Goal: Information Seeking & Learning: Find contact information

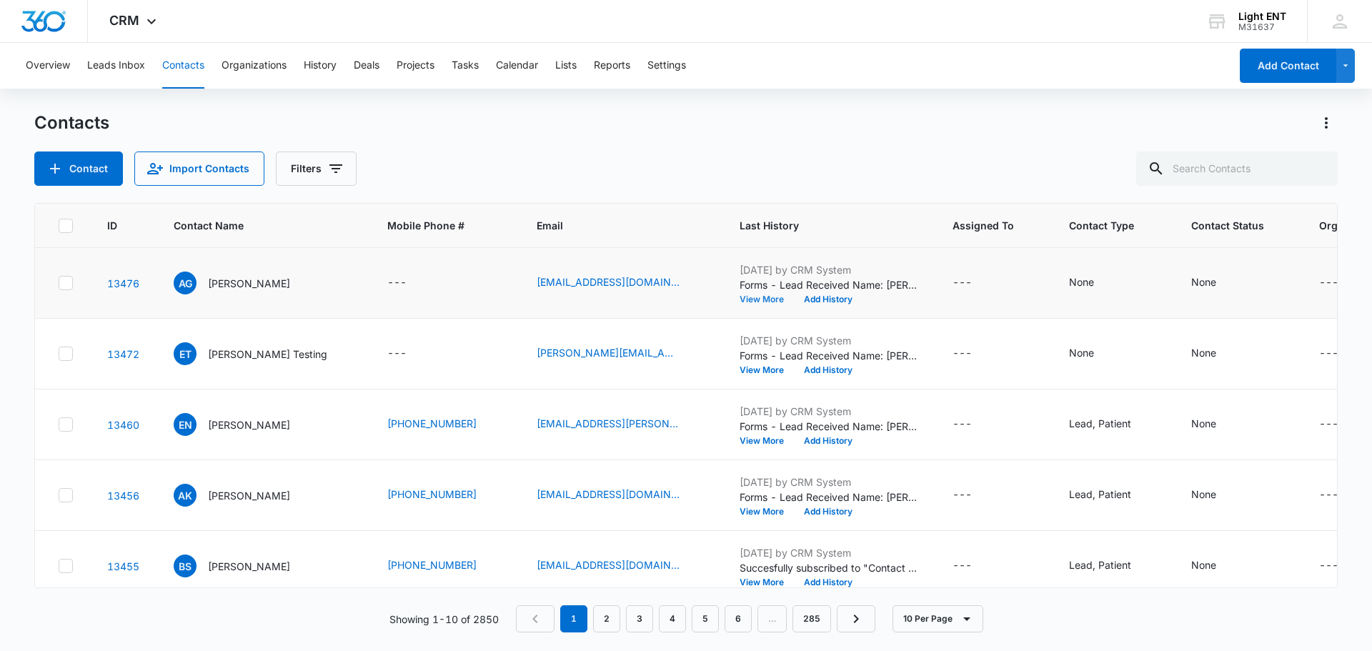
click at [739, 296] on button "View More" at bounding box center [766, 299] width 54 height 9
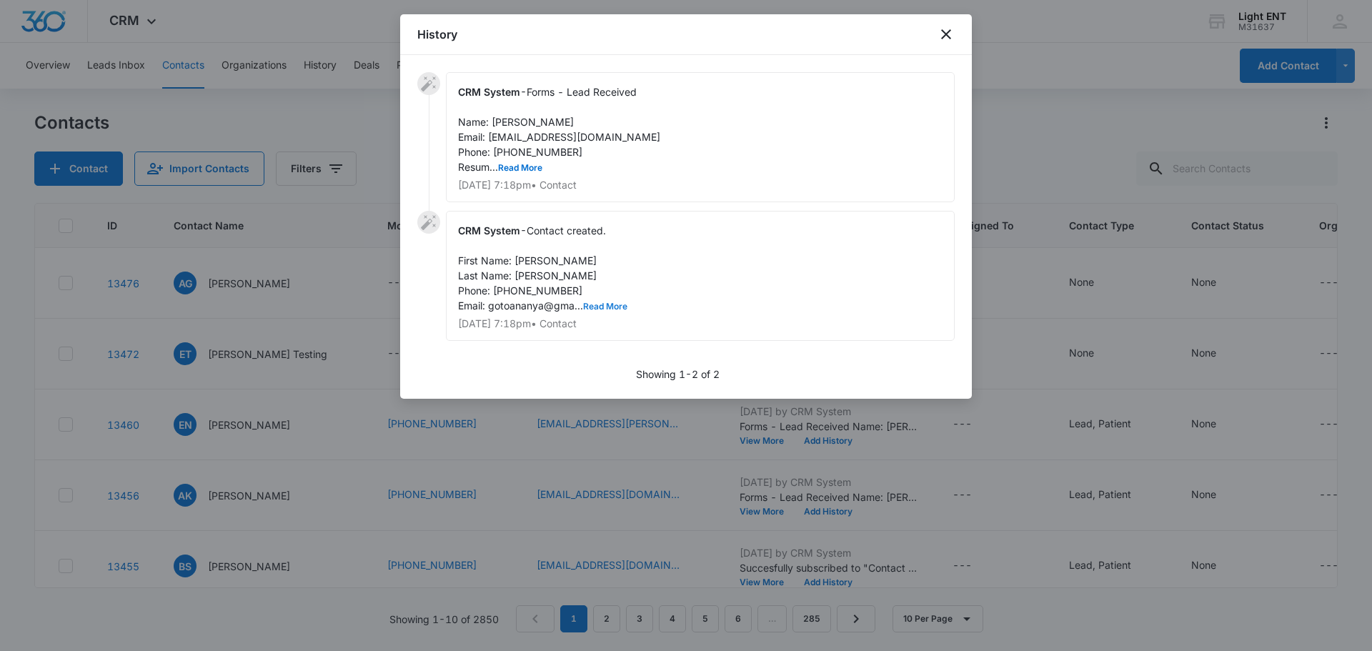
click at [609, 308] on button "Read More" at bounding box center [605, 306] width 44 height 9
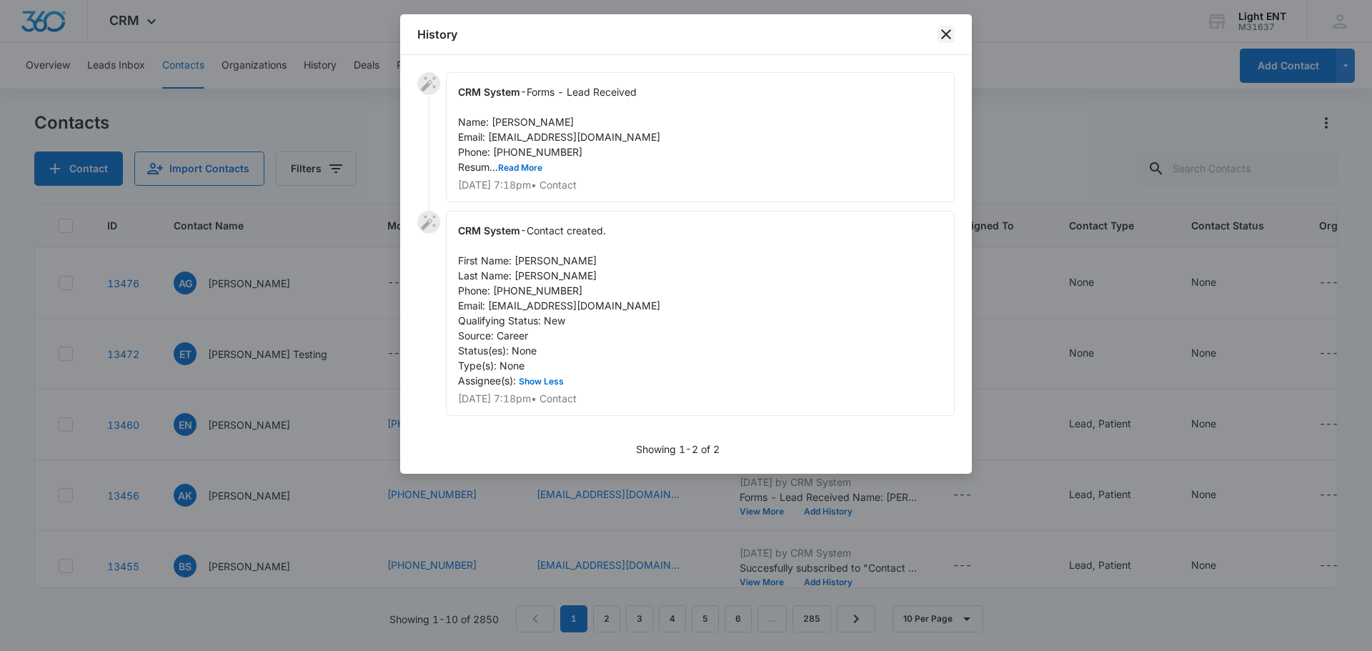
click at [948, 36] on icon "close" at bounding box center [946, 34] width 10 height 10
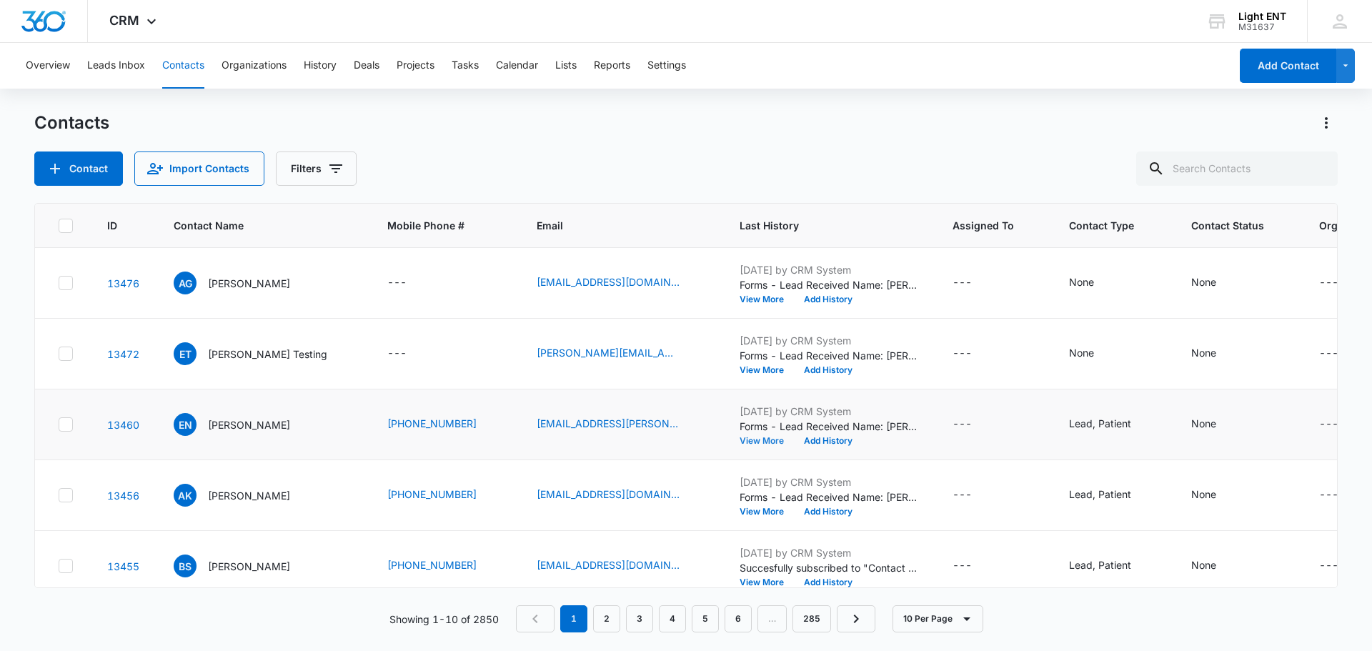
click at [741, 439] on button "View More" at bounding box center [766, 440] width 54 height 9
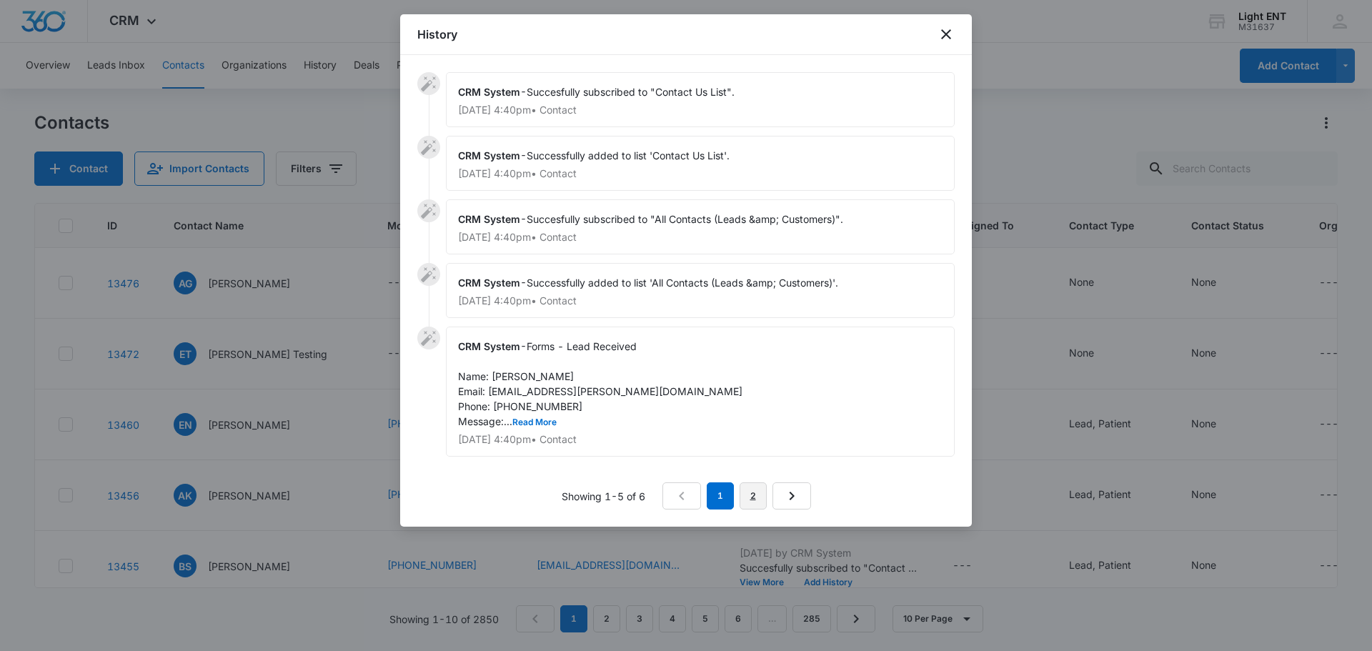
click at [759, 503] on link "2" at bounding box center [752, 495] width 27 height 27
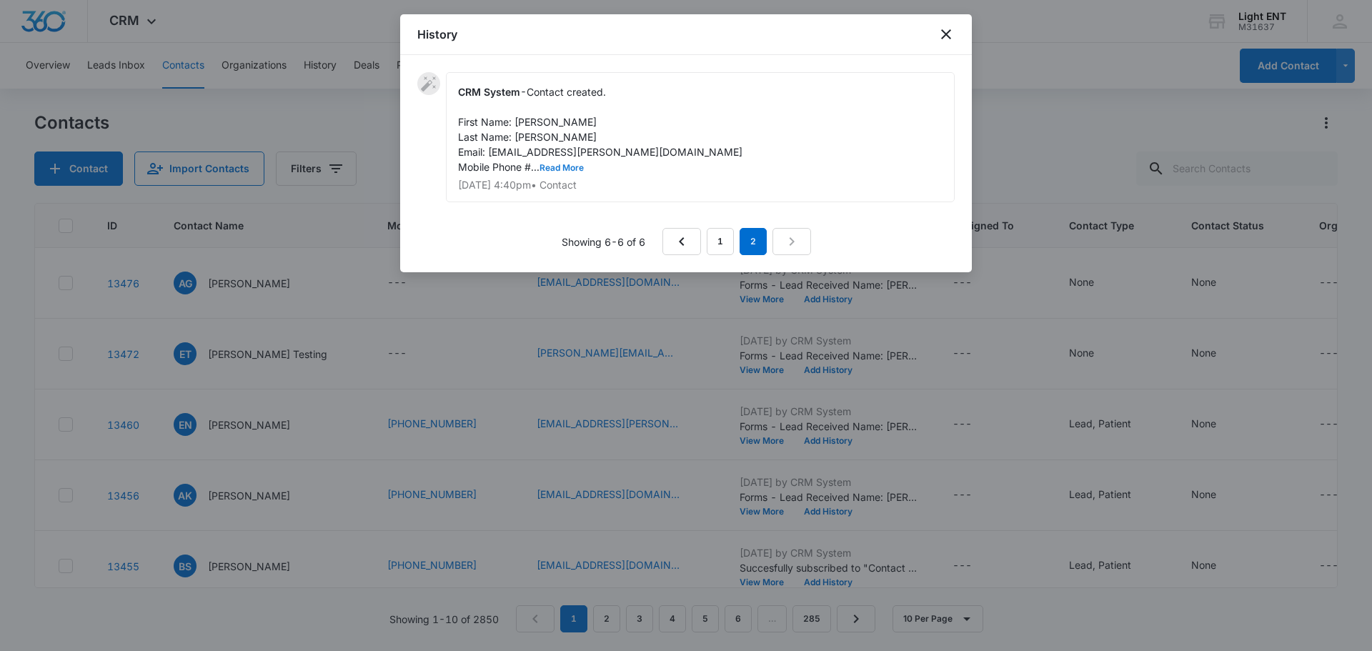
click at [571, 169] on button "Read More" at bounding box center [561, 168] width 44 height 9
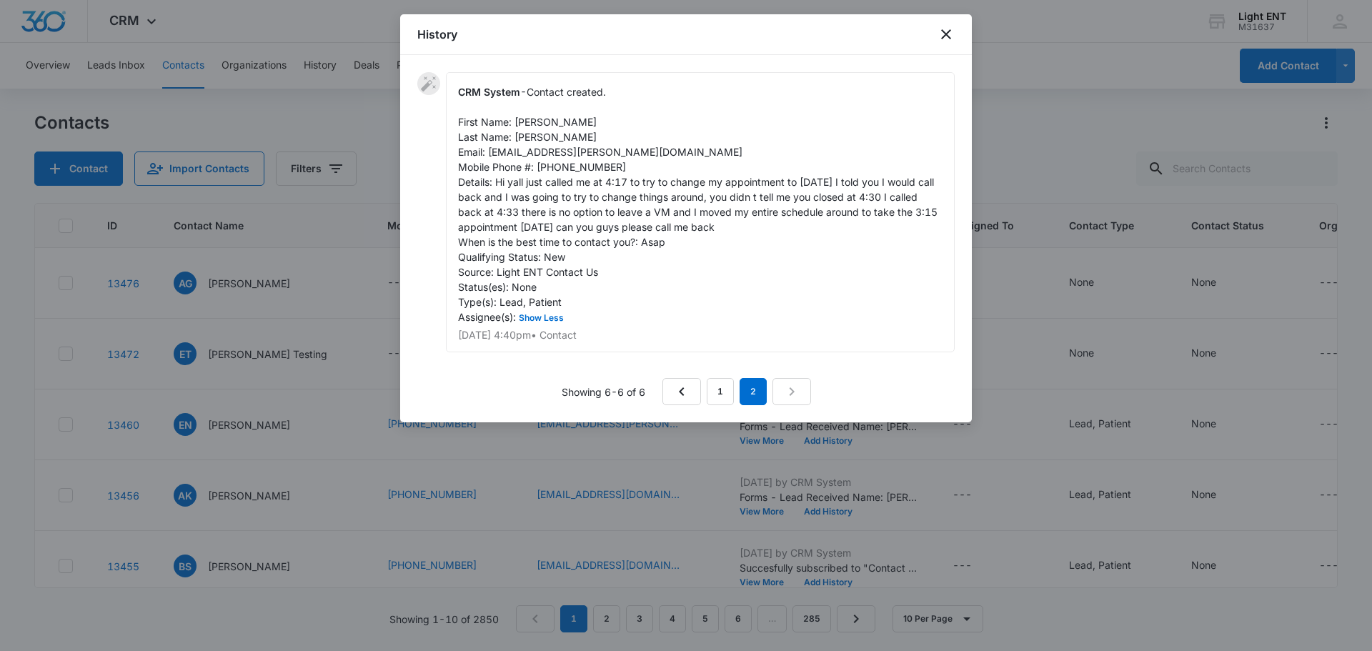
click at [959, 46] on div "History" at bounding box center [686, 34] width 572 height 41
click at [948, 36] on icon "close" at bounding box center [946, 34] width 10 height 10
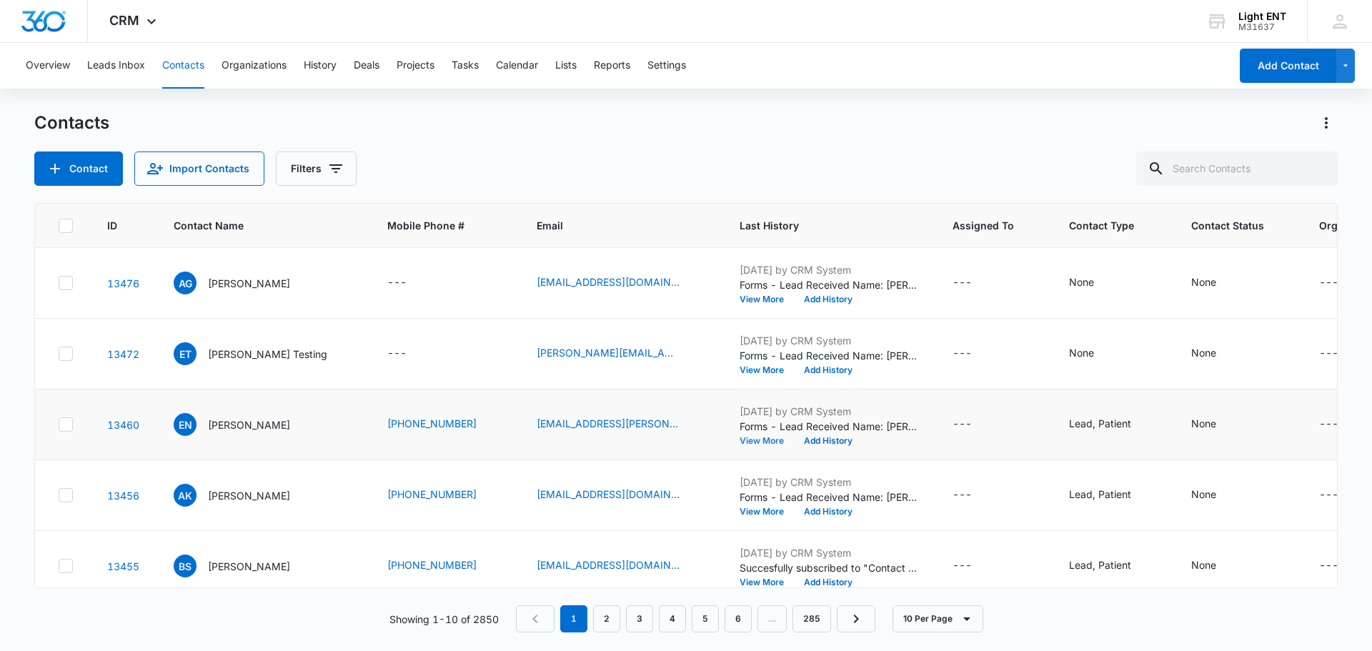
click at [739, 444] on button "View More" at bounding box center [766, 440] width 54 height 9
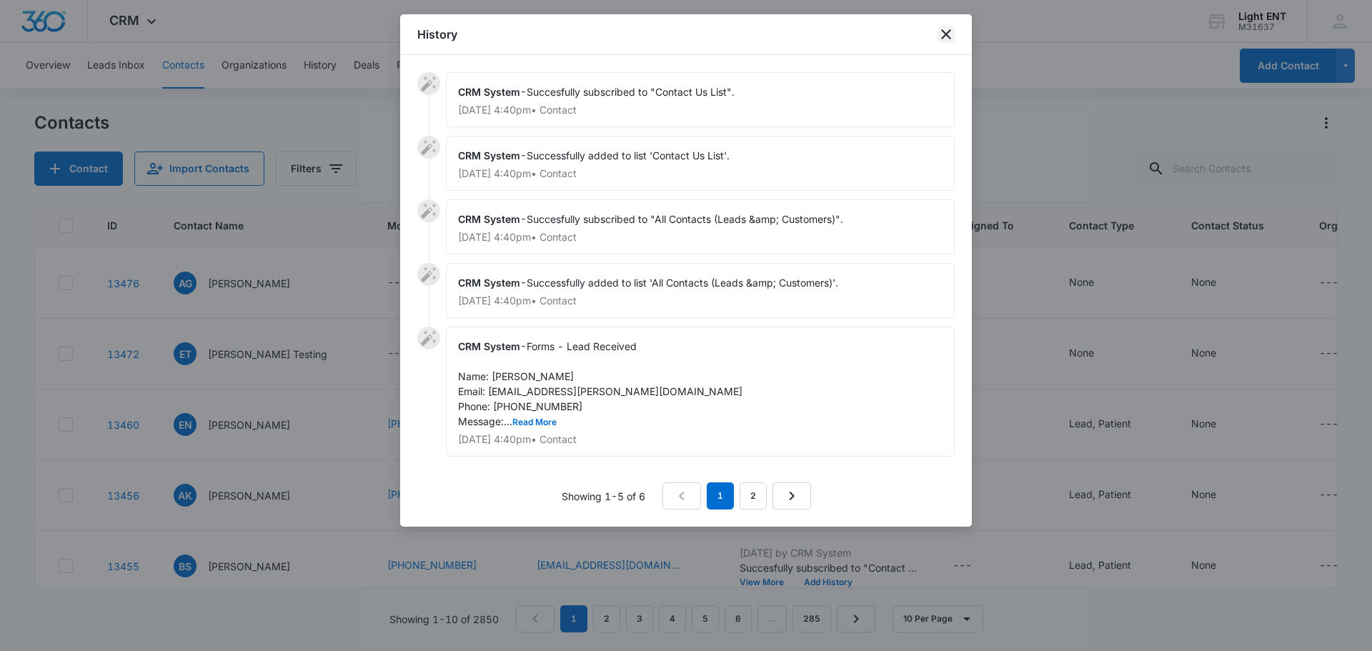
click at [943, 32] on icon "close" at bounding box center [946, 34] width 10 height 10
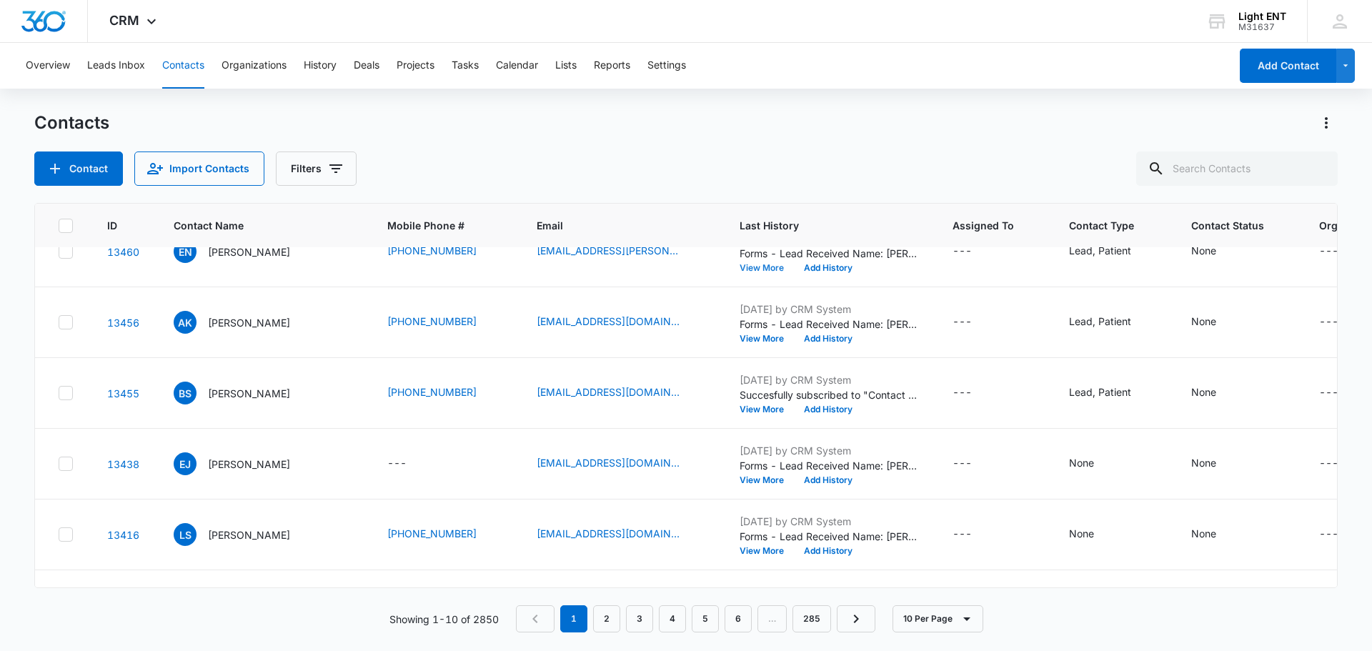
scroll to position [179, 0]
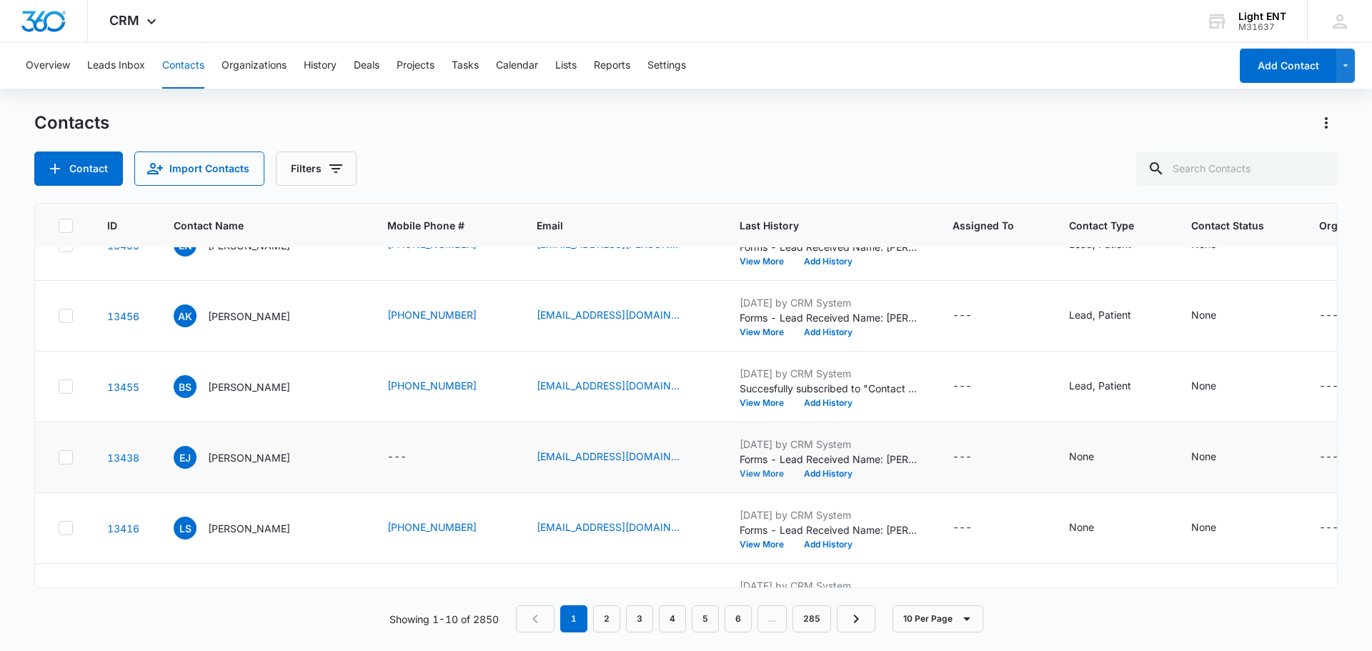
click at [747, 477] on button "View More" at bounding box center [766, 473] width 54 height 9
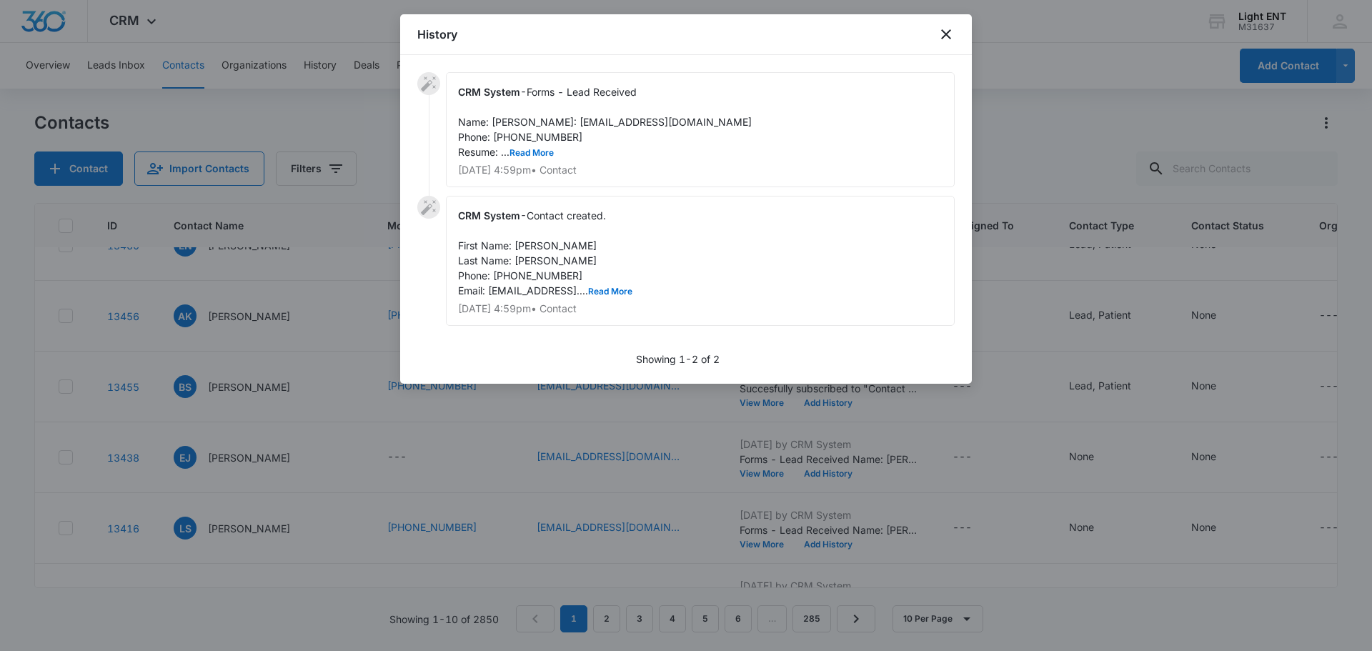
click at [639, 296] on div "CRM System - Contact created. First Name: [PERSON_NAME] Last Name: [PERSON_NAME…" at bounding box center [700, 261] width 509 height 130
click at [637, 311] on div "CRM System - Contact created. First Name: [PERSON_NAME] Last Name: [PERSON_NAME…" at bounding box center [700, 261] width 509 height 130
click at [632, 296] on button "Read More" at bounding box center [610, 291] width 44 height 9
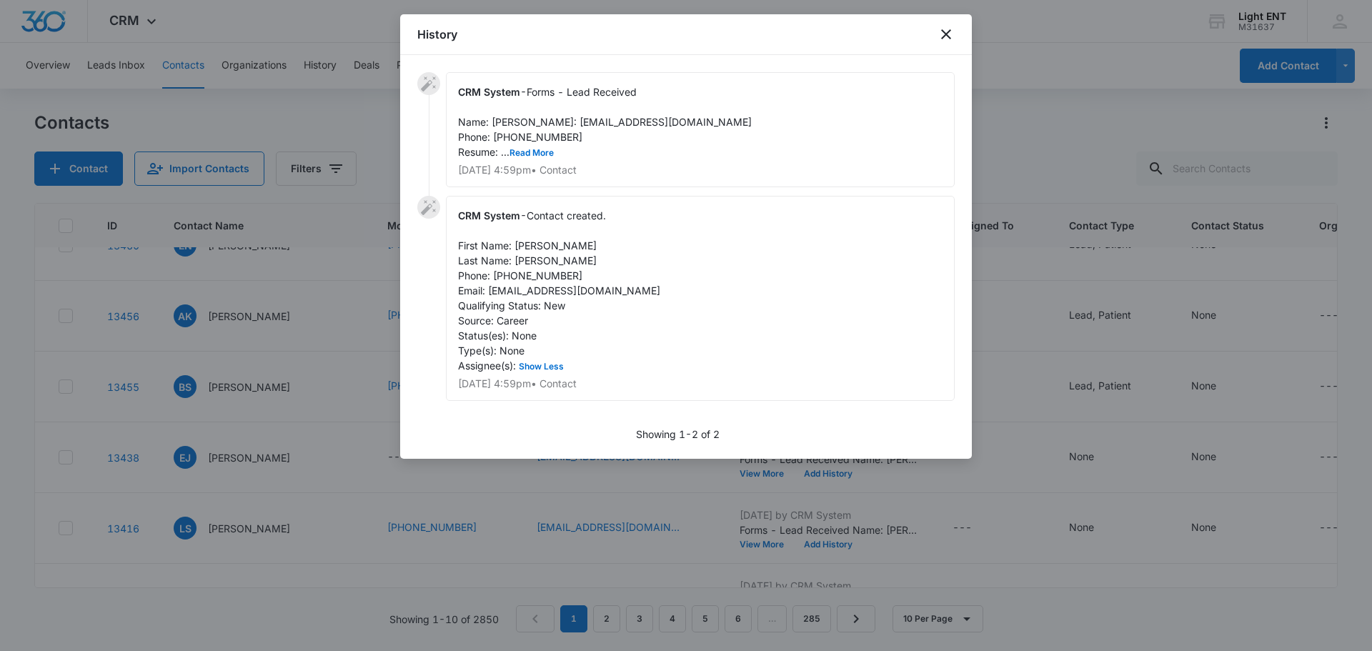
click at [537, 174] on div "CRM System - Forms - Lead Received Name: [PERSON_NAME]: [EMAIL_ADDRESS][DOMAIN_…" at bounding box center [700, 129] width 509 height 115
click at [534, 157] on button "Read More" at bounding box center [531, 153] width 44 height 9
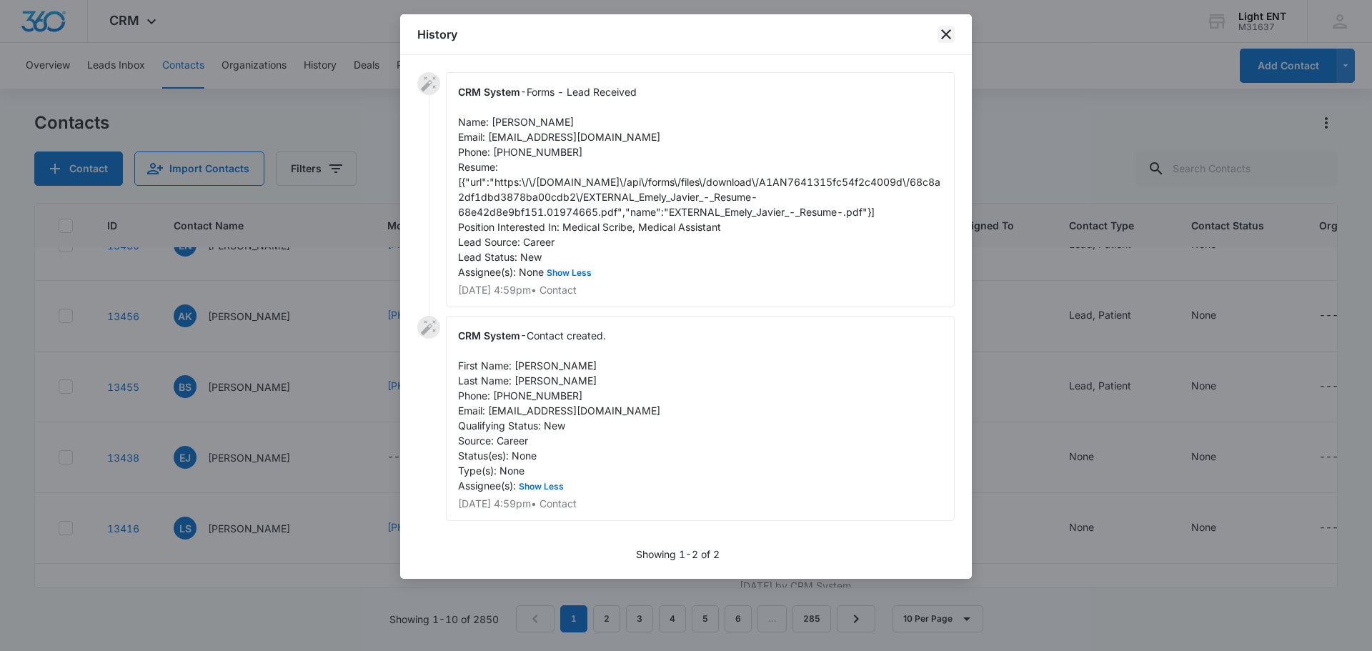
click at [947, 26] on icon "close" at bounding box center [945, 34] width 17 height 17
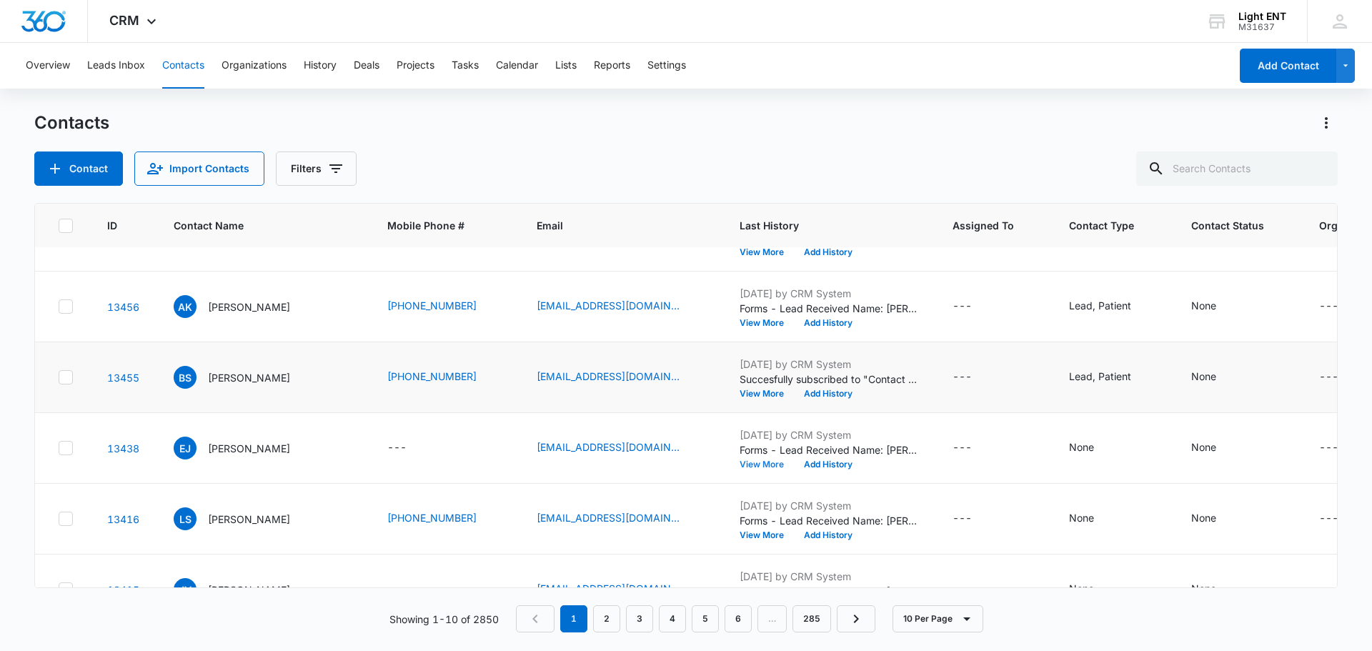
scroll to position [214, 0]
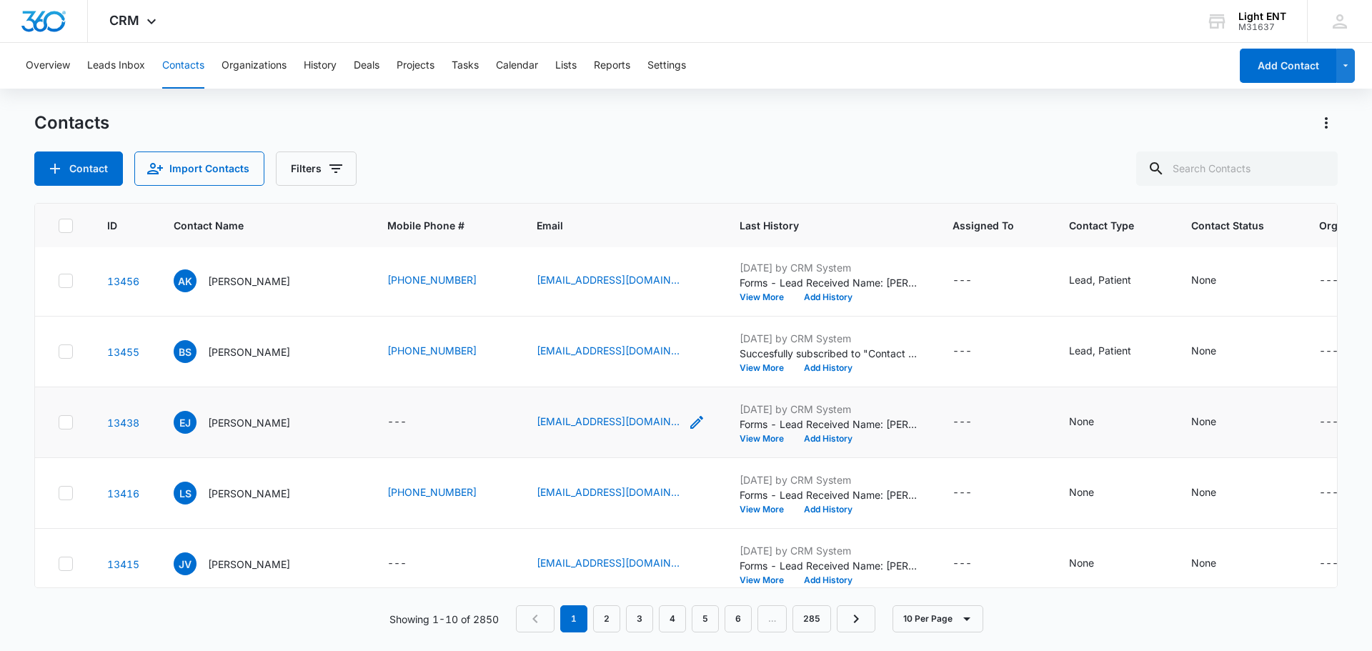
click at [690, 425] on icon "Email - javieremely007@gmail.com - Select to Edit Field" at bounding box center [696, 422] width 13 height 13
click at [591, 379] on button "Cancel" at bounding box center [610, 375] width 50 height 27
click at [387, 420] on div "---" at bounding box center [396, 422] width 19 height 17
click at [387, 381] on button "Cancel" at bounding box center [412, 375] width 50 height 27
click at [121, 420] on link "13438" at bounding box center [123, 422] width 32 height 12
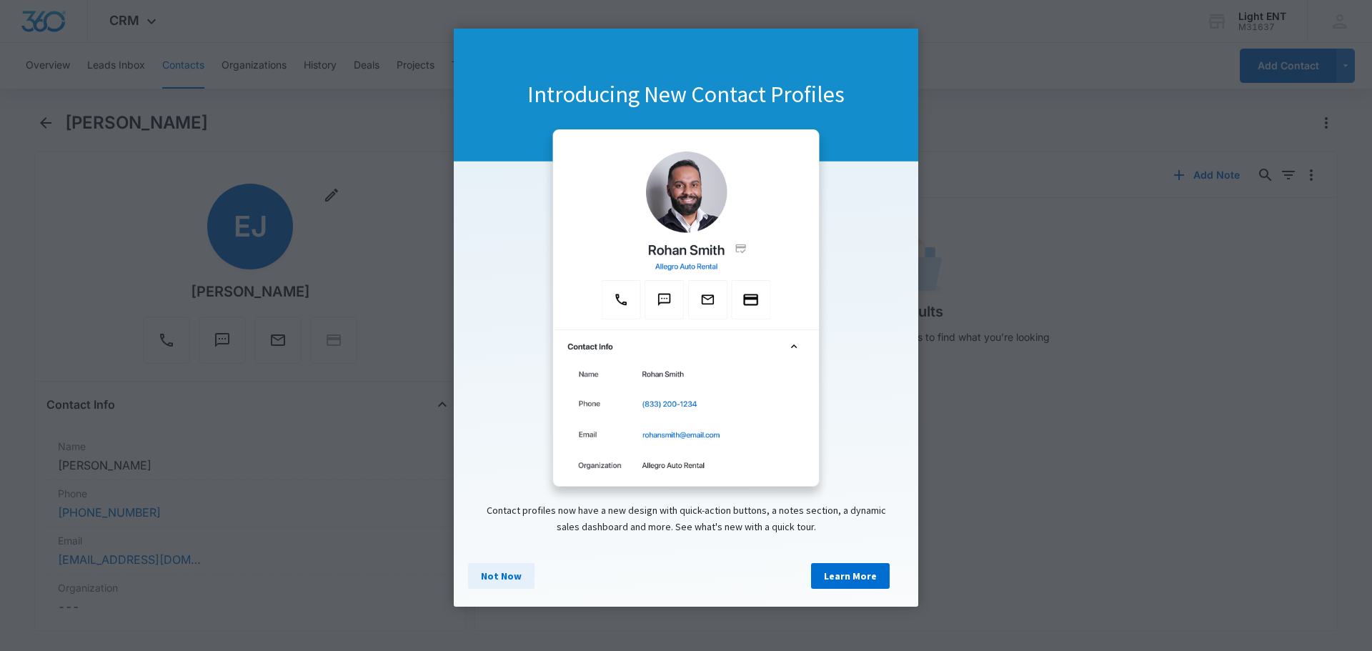
click at [495, 577] on link "Not Now" at bounding box center [501, 576] width 66 height 26
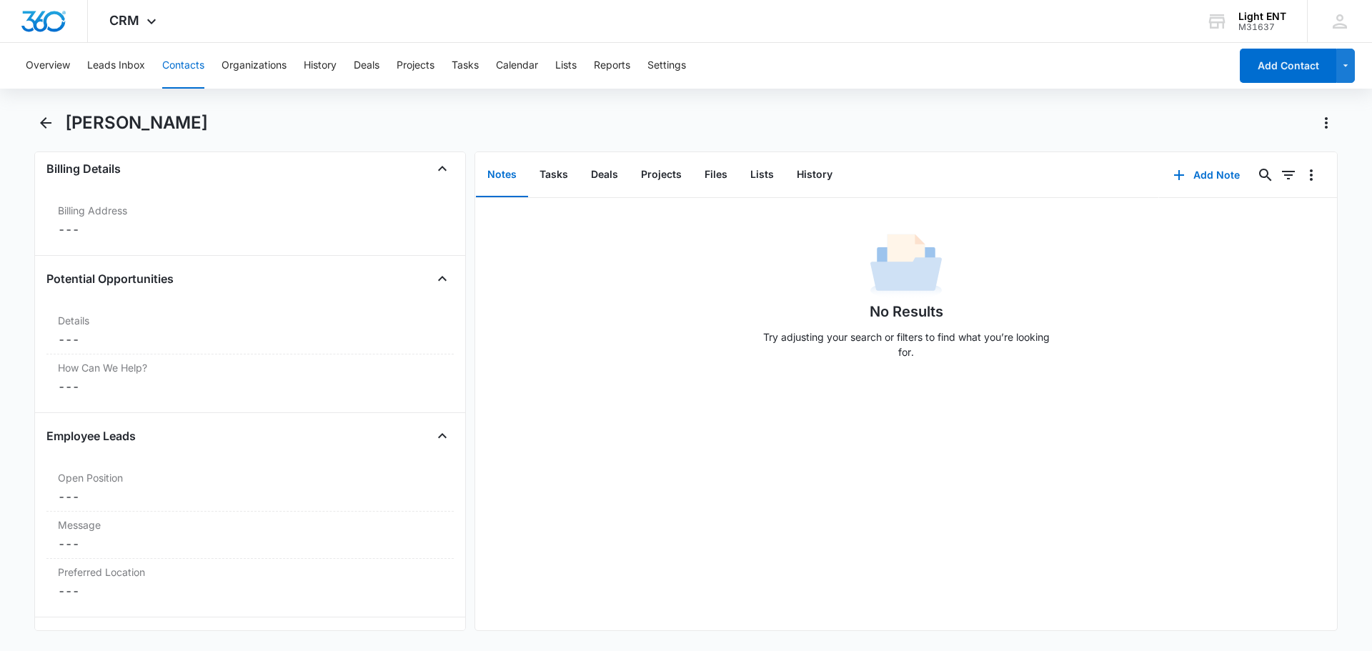
scroll to position [1875, 0]
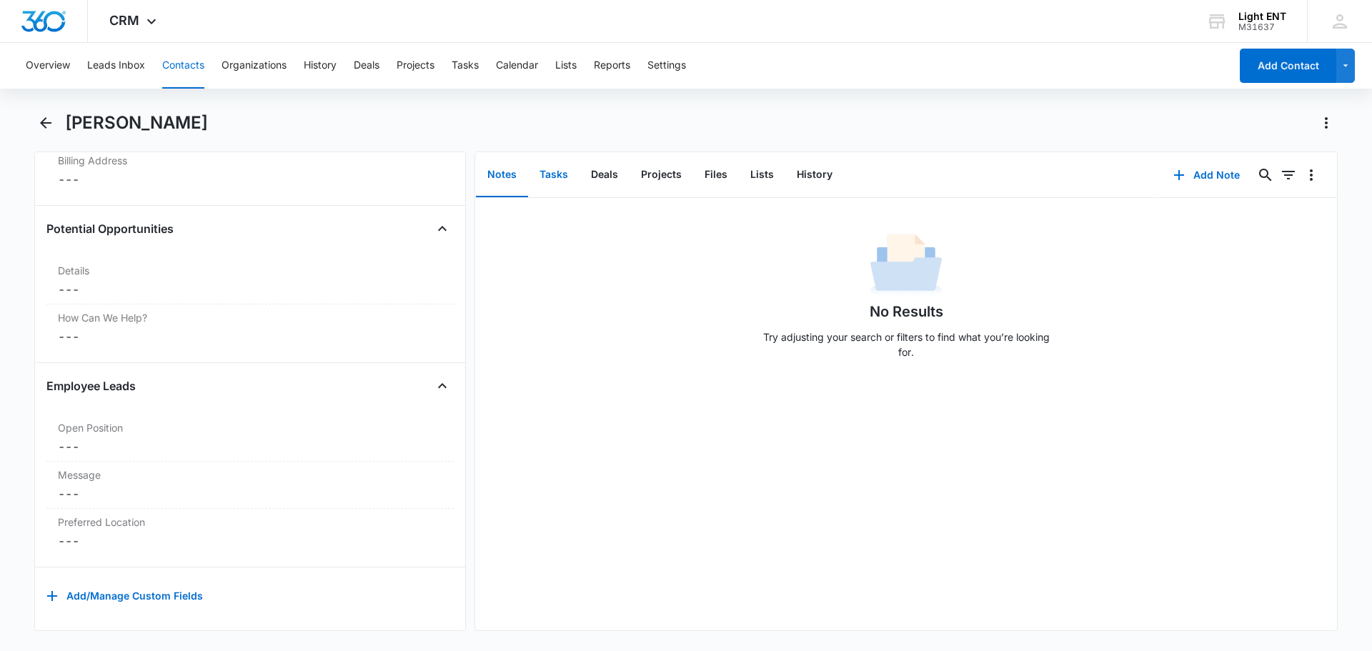
click at [555, 185] on button "Tasks" at bounding box center [553, 175] width 51 height 44
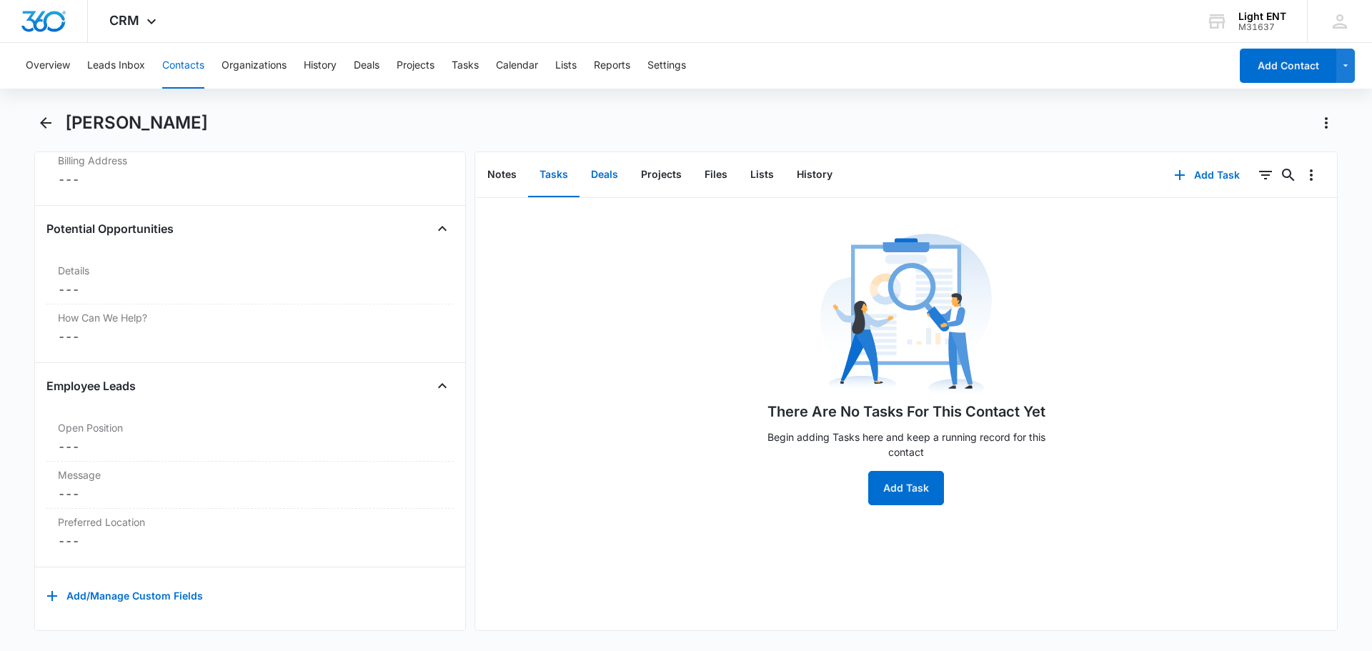
click at [614, 179] on button "Deals" at bounding box center [604, 175] width 50 height 44
click at [662, 180] on button "Projects" at bounding box center [661, 175] width 64 height 44
click at [700, 179] on button "Files" at bounding box center [716, 175] width 46 height 44
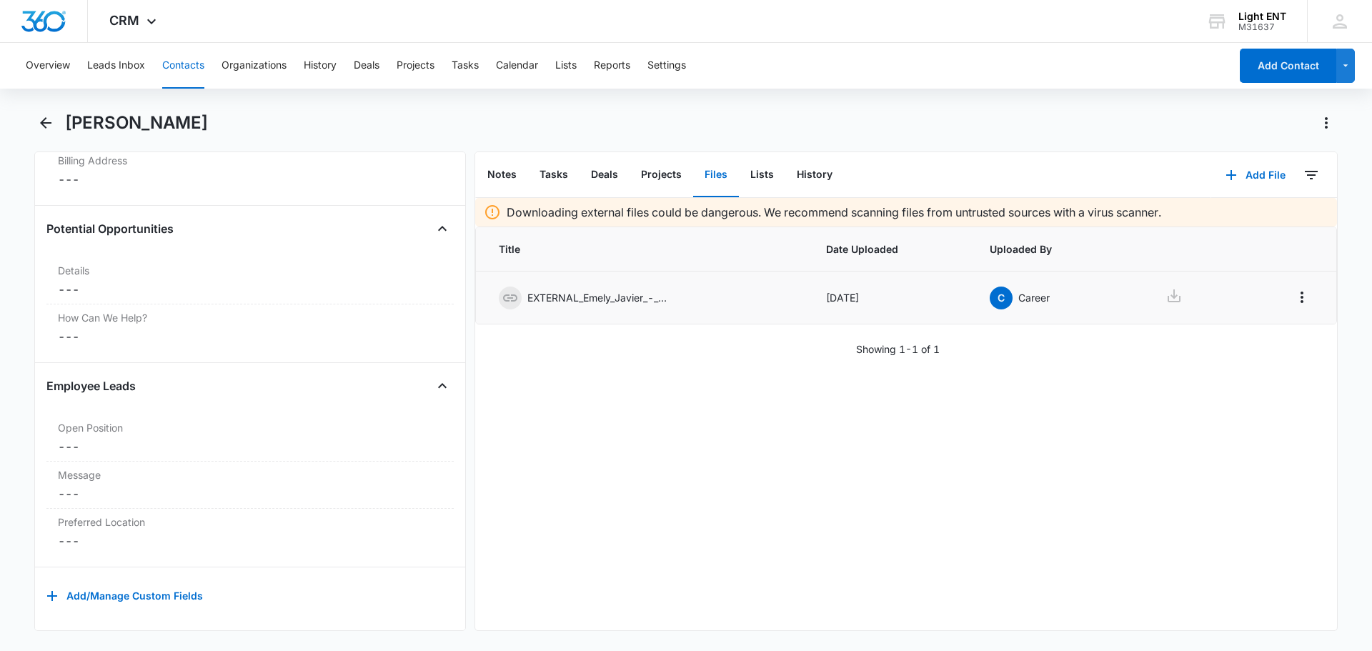
click at [639, 301] on p "EXTERNAL_Emely_Javier_-_Resume-.pdf" at bounding box center [598, 297] width 143 height 15
click at [516, 302] on icon at bounding box center [509, 297] width 17 height 17
click at [1274, 297] on td at bounding box center [1287, 297] width 96 height 53
click at [1168, 293] on icon at bounding box center [1173, 295] width 17 height 17
click at [182, 71] on button "Contacts" at bounding box center [183, 66] width 42 height 46
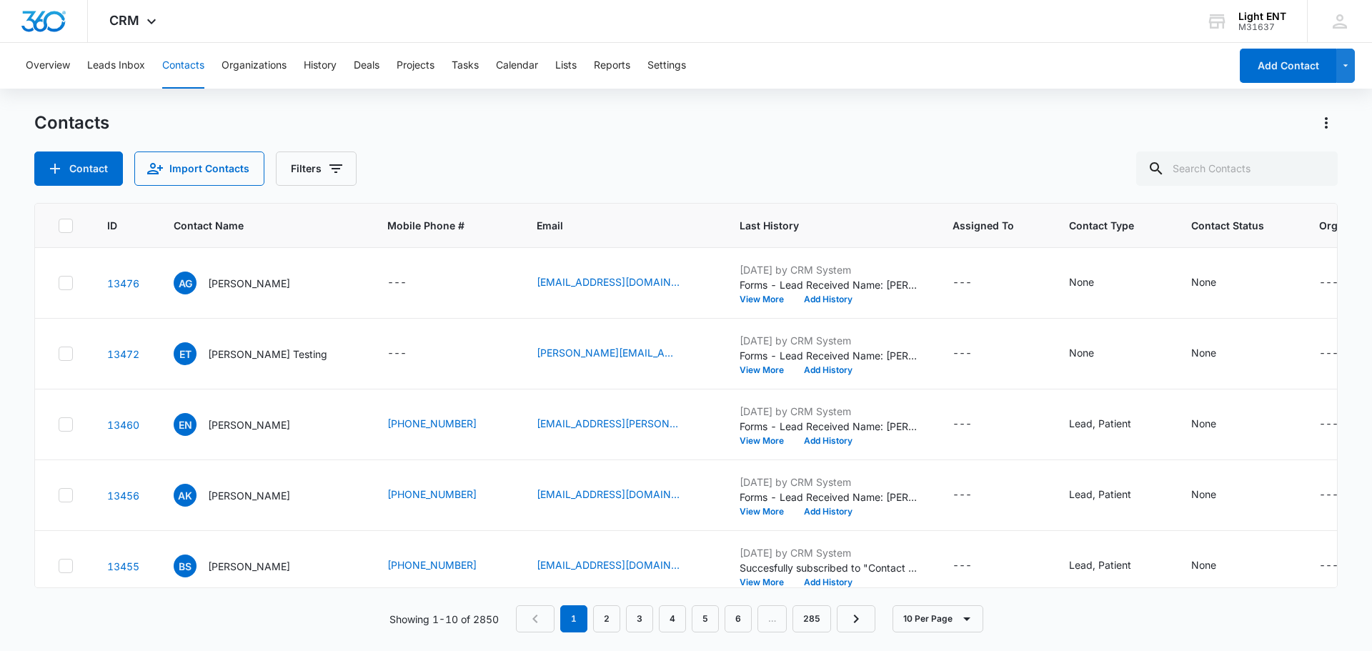
scroll to position [214, 0]
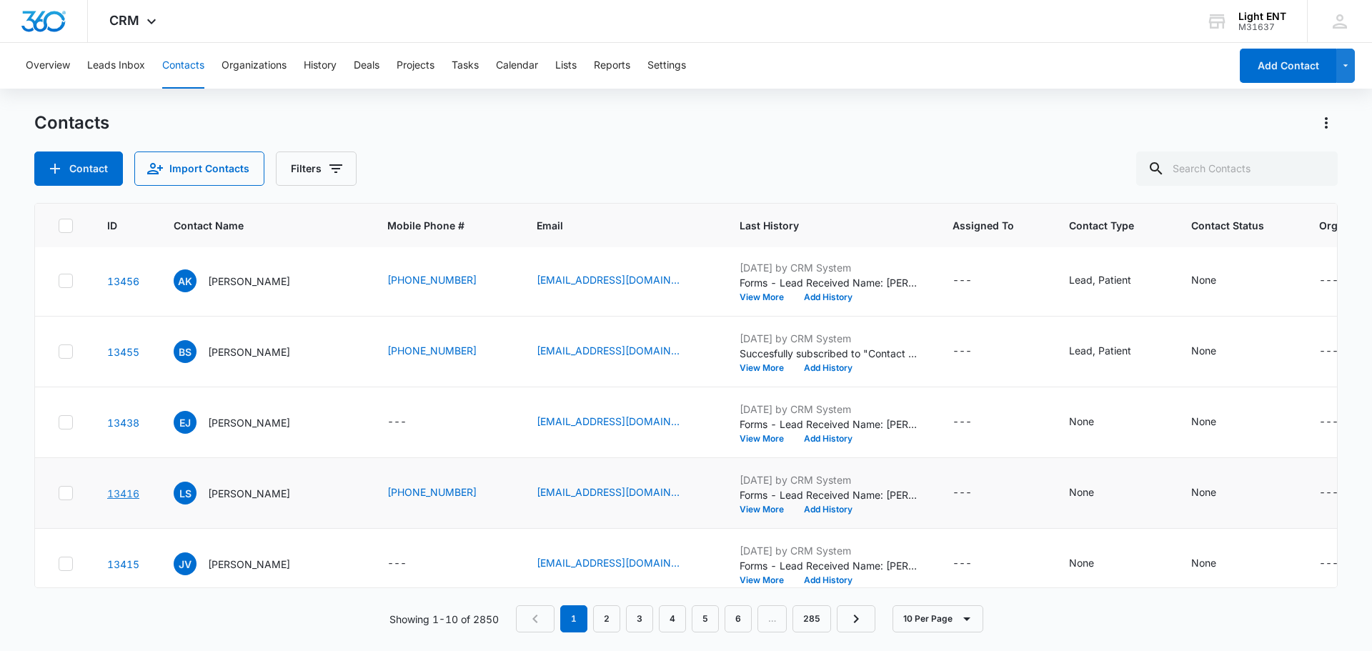
click at [112, 494] on link "13416" at bounding box center [123, 493] width 32 height 12
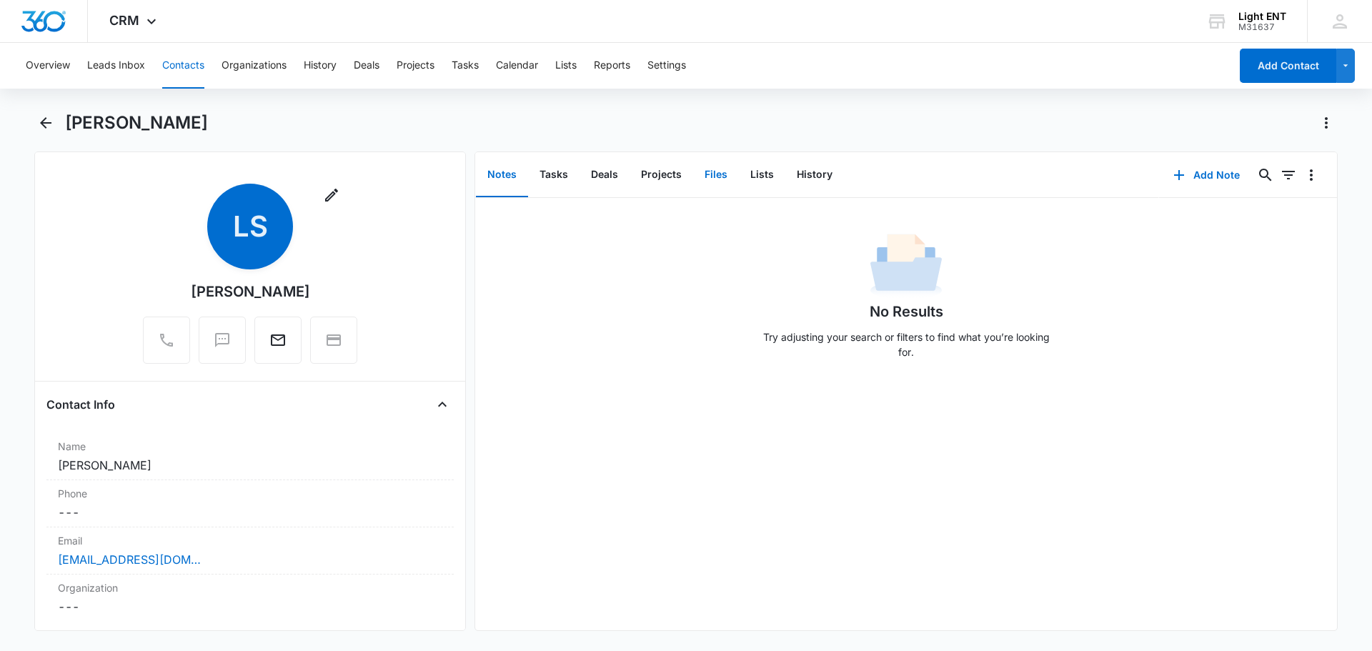
click at [720, 177] on button "Files" at bounding box center [716, 175] width 46 height 44
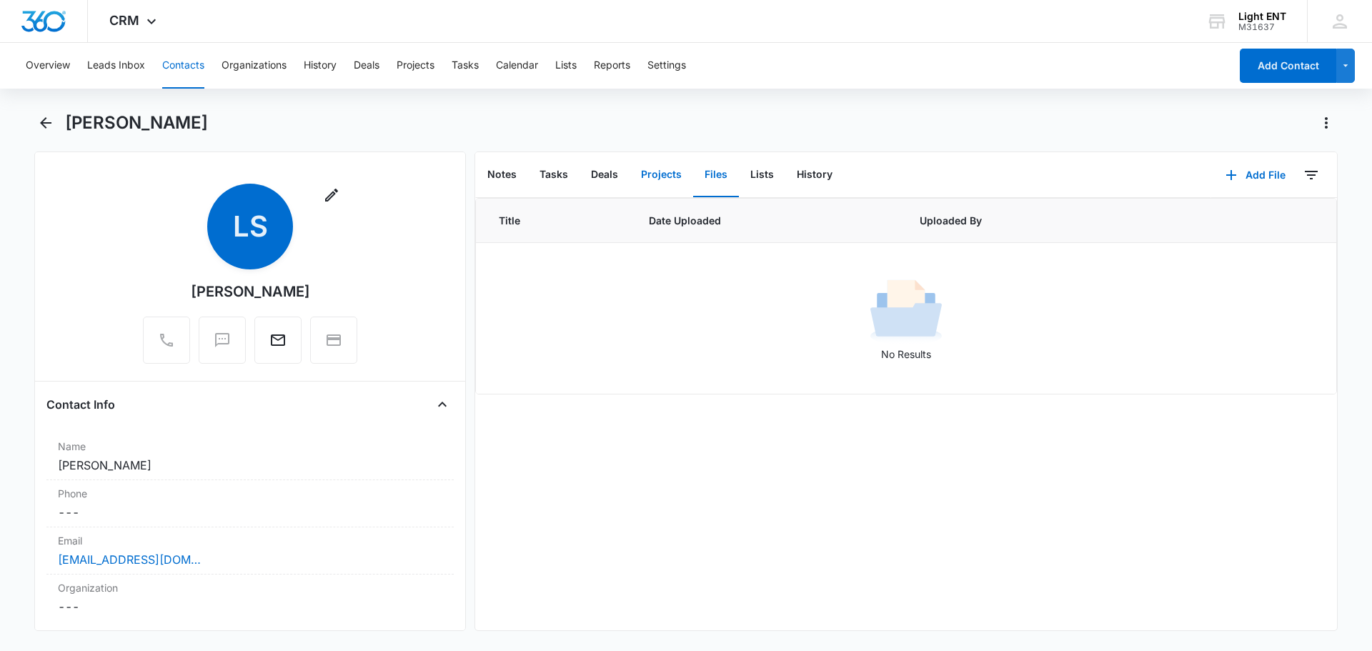
click at [662, 182] on button "Projects" at bounding box center [661, 175] width 64 height 44
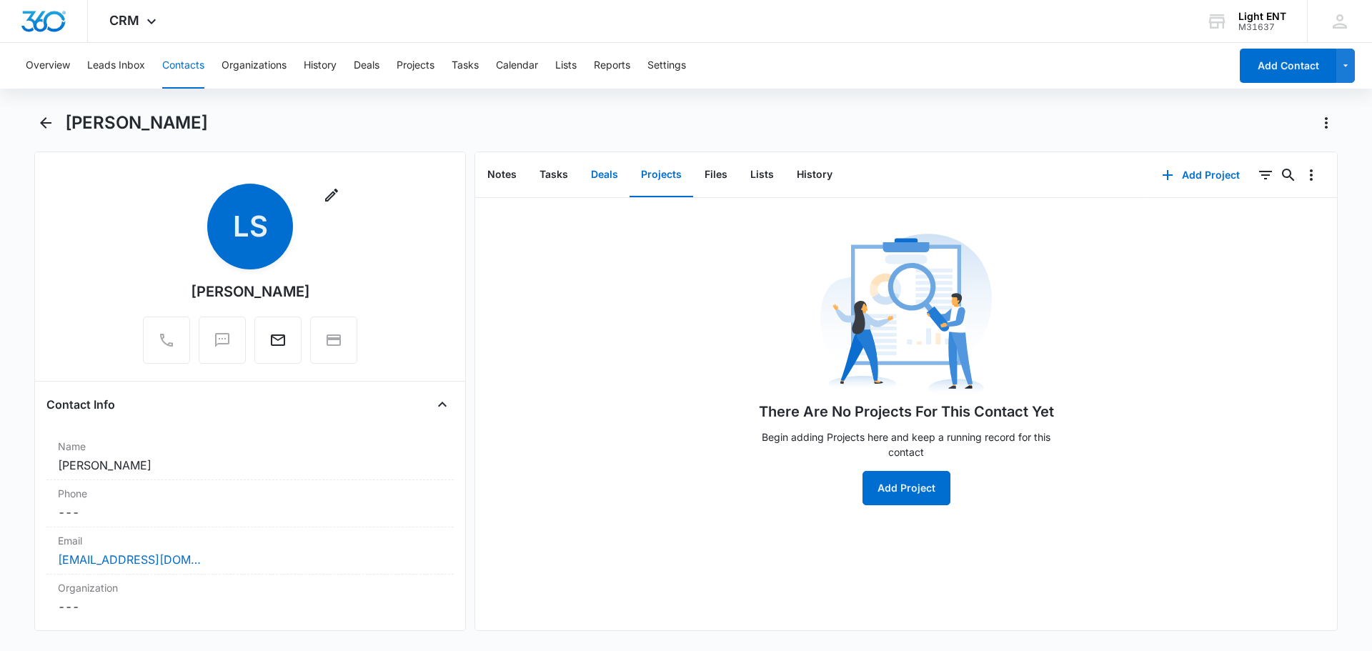
click at [605, 184] on button "Deals" at bounding box center [604, 175] width 50 height 44
click at [554, 176] on button "Tasks" at bounding box center [553, 175] width 51 height 44
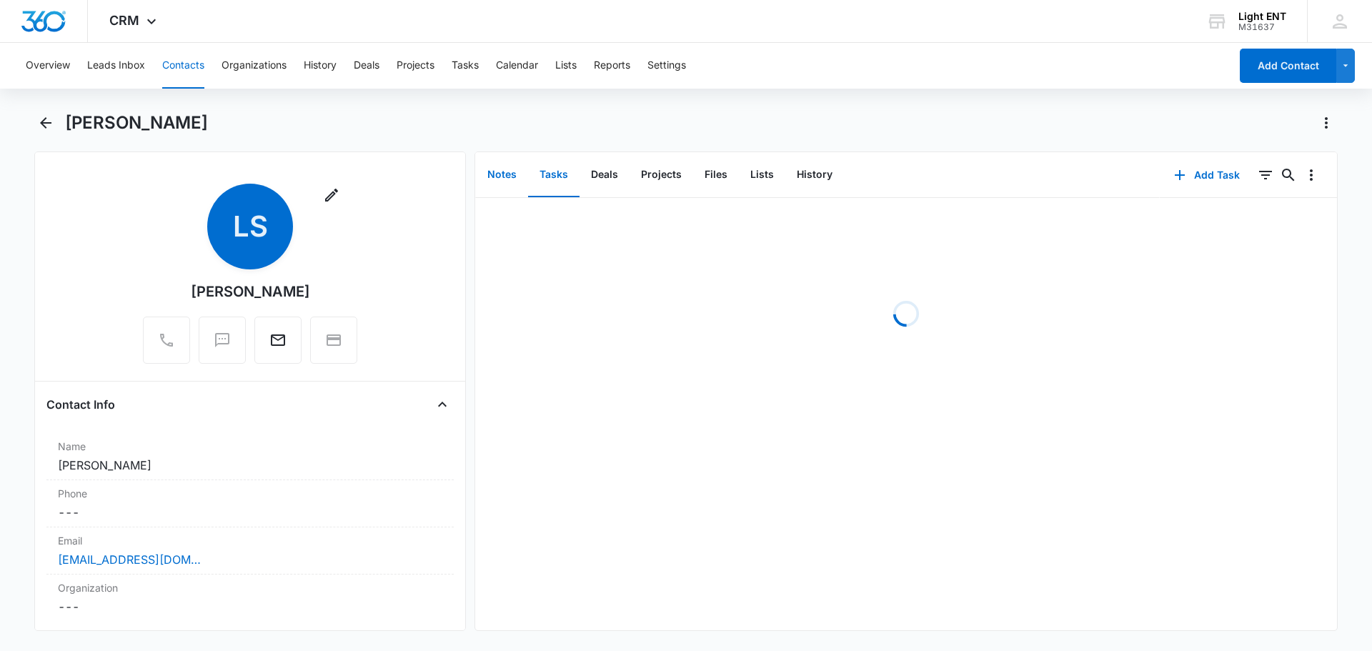
click at [498, 176] on button "Notes" at bounding box center [502, 175] width 52 height 44
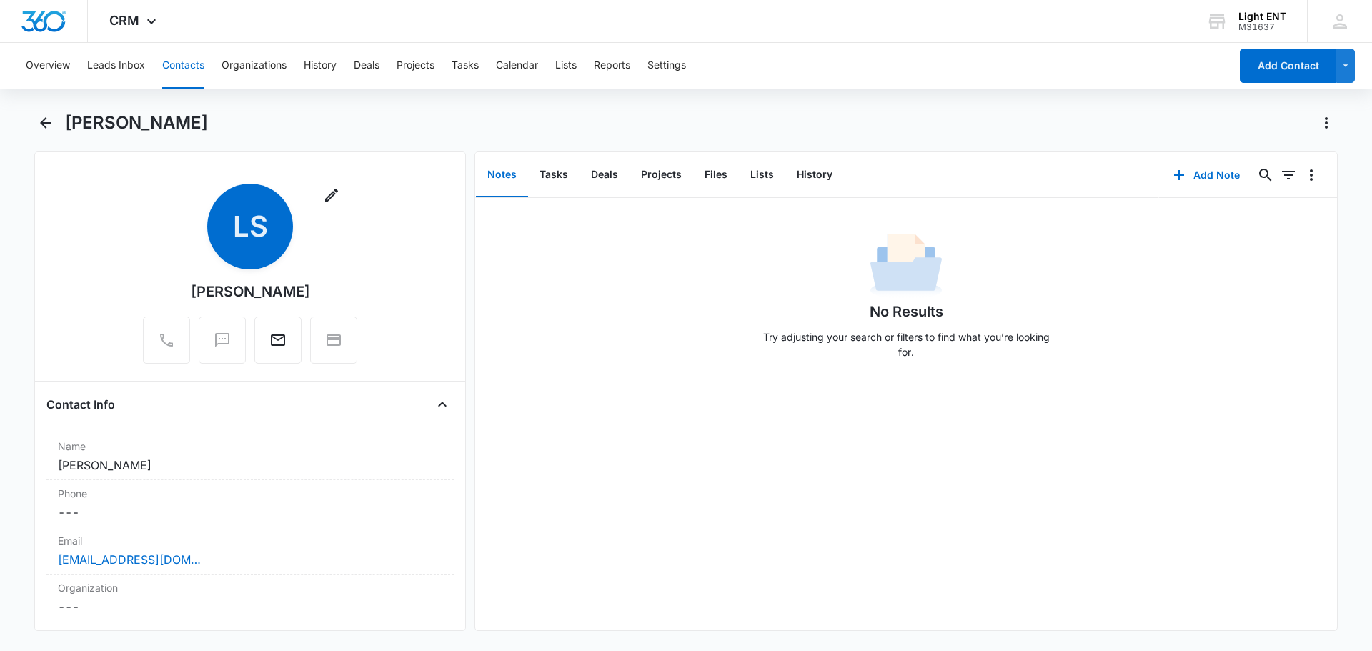
drag, startPoint x: 465, startPoint y: 197, endPoint x: 466, endPoint y: 227, distance: 30.0
click at [466, 227] on div "Remove LS [PERSON_NAME] Contact Info Name Cancel Save Changes [PERSON_NAME] Pho…" at bounding box center [685, 390] width 1303 height 479
drag, startPoint x: 196, startPoint y: 71, endPoint x: 257, endPoint y: 104, distance: 69.7
click at [196, 70] on button "Contacts" at bounding box center [183, 66] width 42 height 46
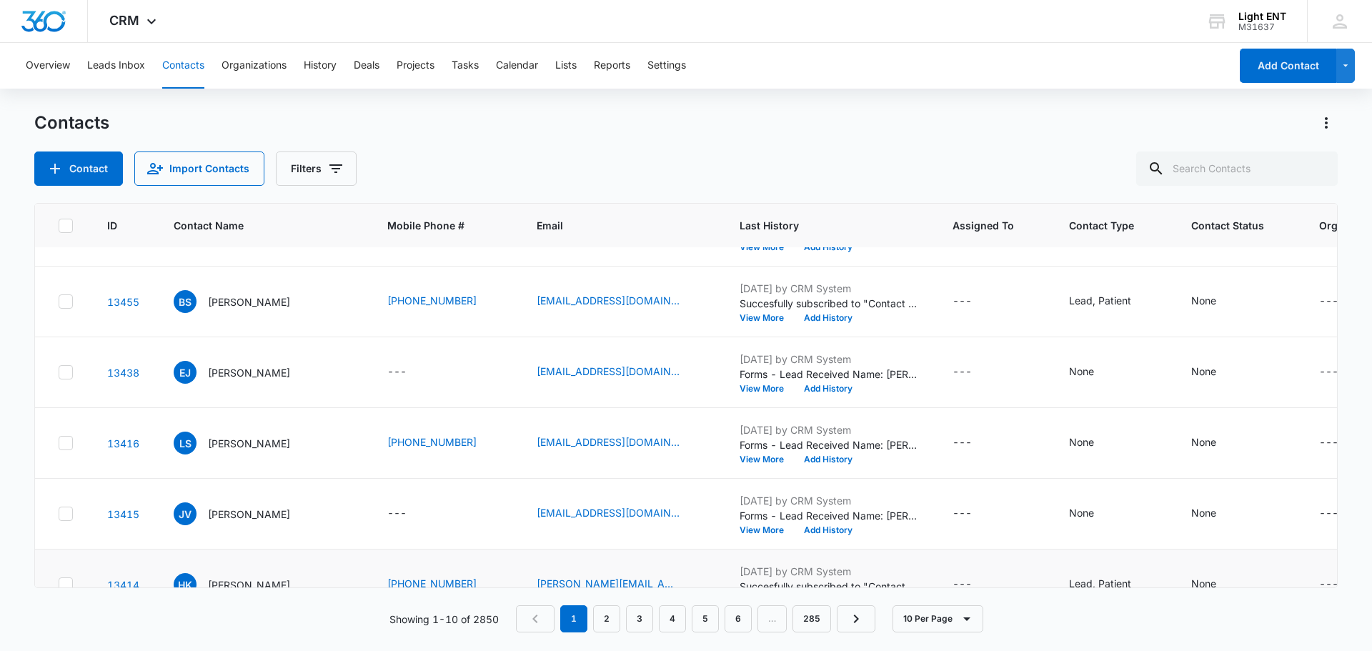
scroll to position [286, 0]
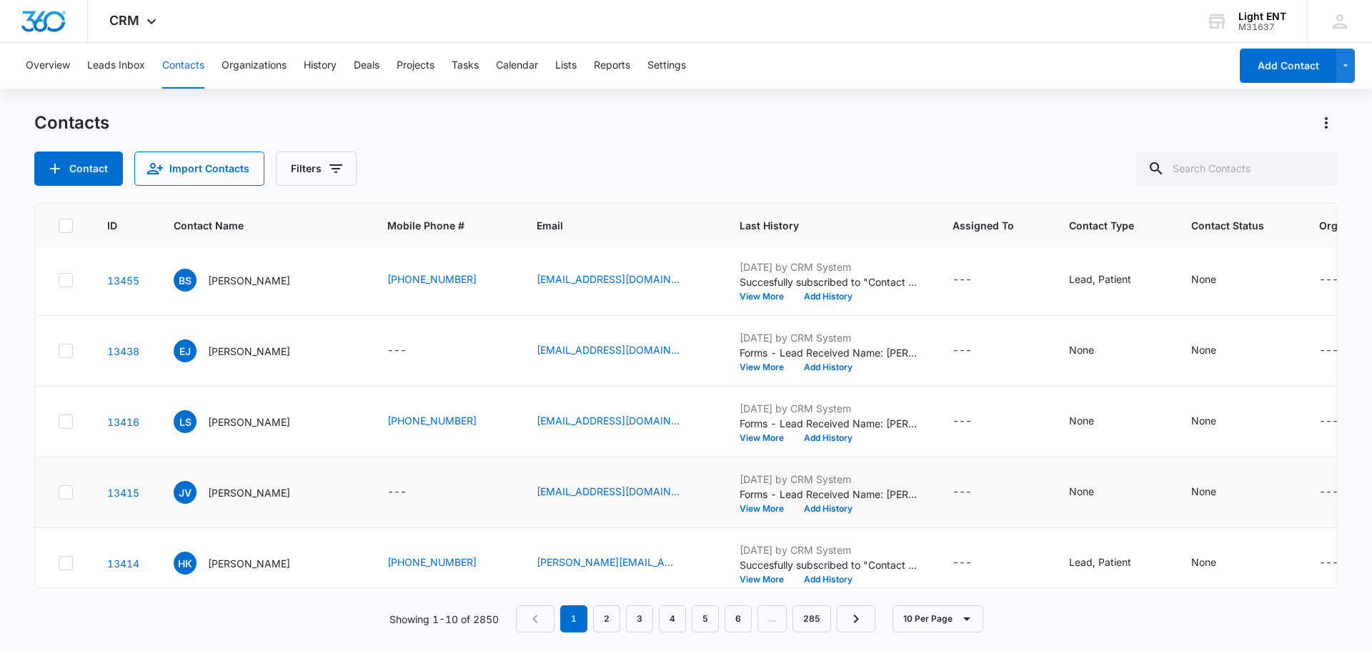
click at [103, 501] on td "13415" at bounding box center [123, 492] width 66 height 71
click at [120, 492] on link "13415" at bounding box center [123, 492] width 32 height 12
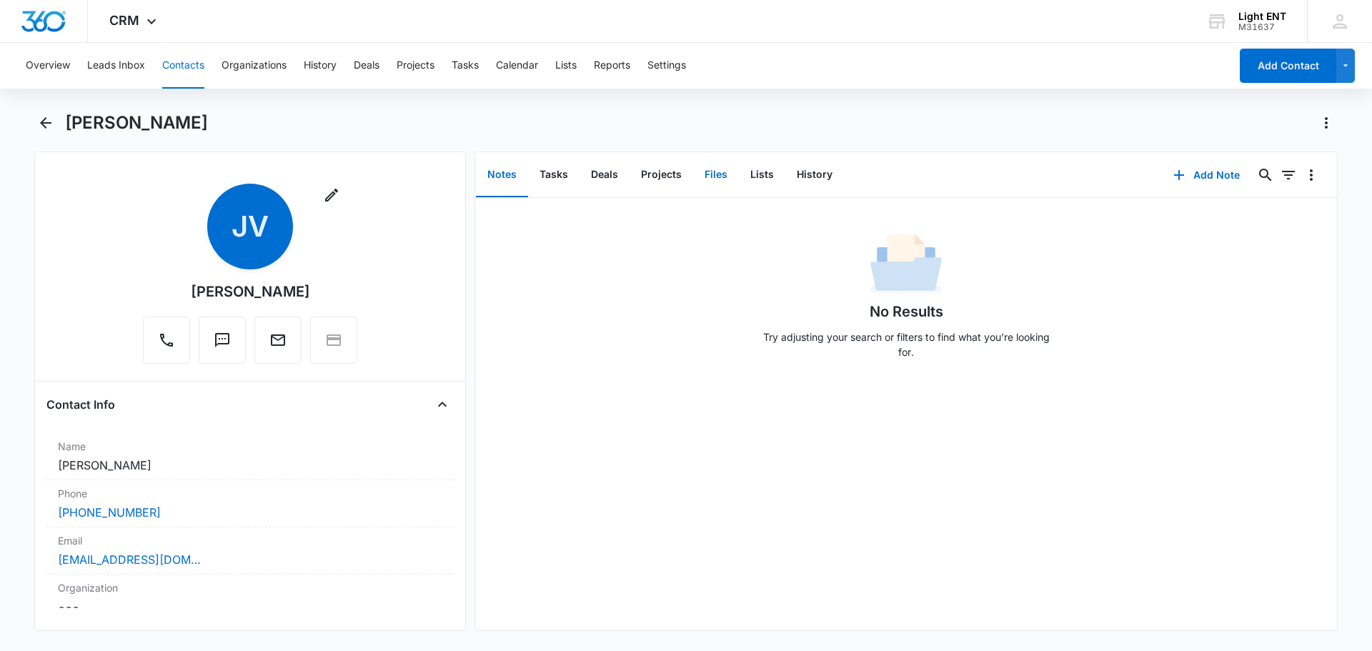
click at [729, 179] on button "Files" at bounding box center [716, 175] width 46 height 44
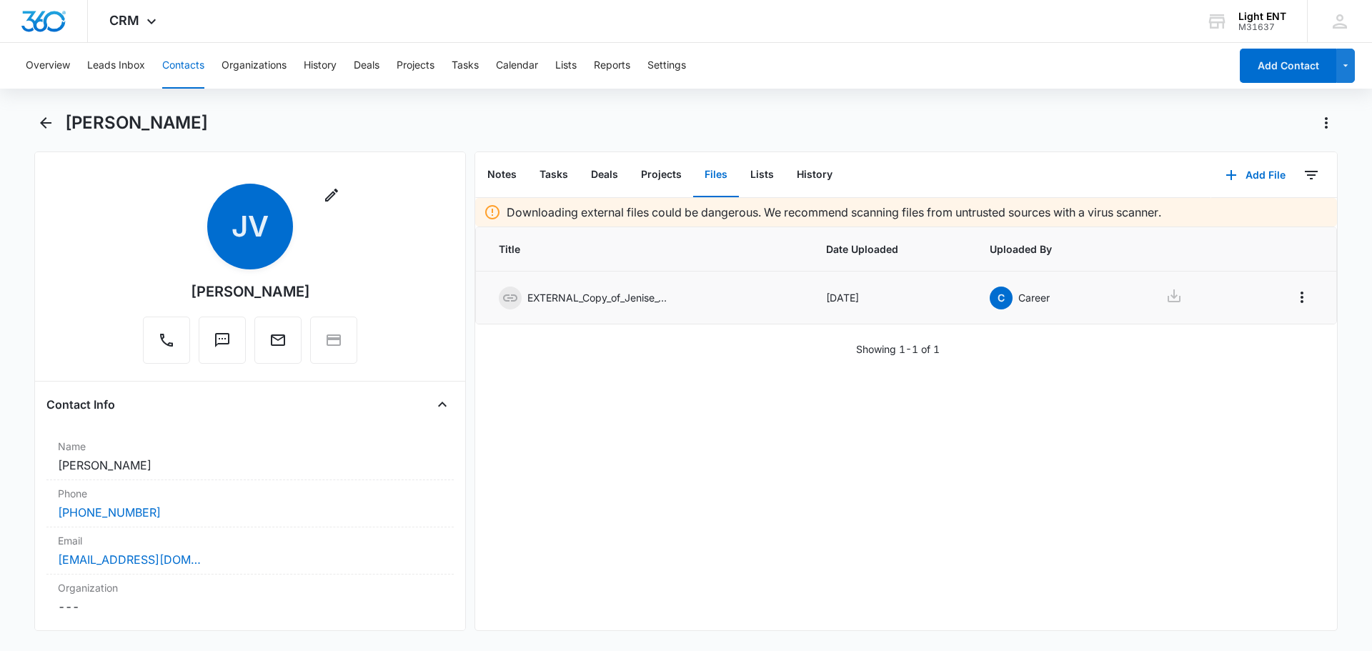
click at [1187, 301] on div at bounding box center [1182, 297] width 80 height 21
click at [1167, 294] on icon at bounding box center [1173, 295] width 17 height 17
click at [1293, 299] on icon "Overflow Menu" at bounding box center [1301, 297] width 17 height 17
click at [1040, 406] on div "Downloading external files could be dangerous. We recommend scanning files from…" at bounding box center [906, 414] width 862 height 432
click at [176, 559] on link "[EMAIL_ADDRESS][DOMAIN_NAME]" at bounding box center [129, 559] width 143 height 17
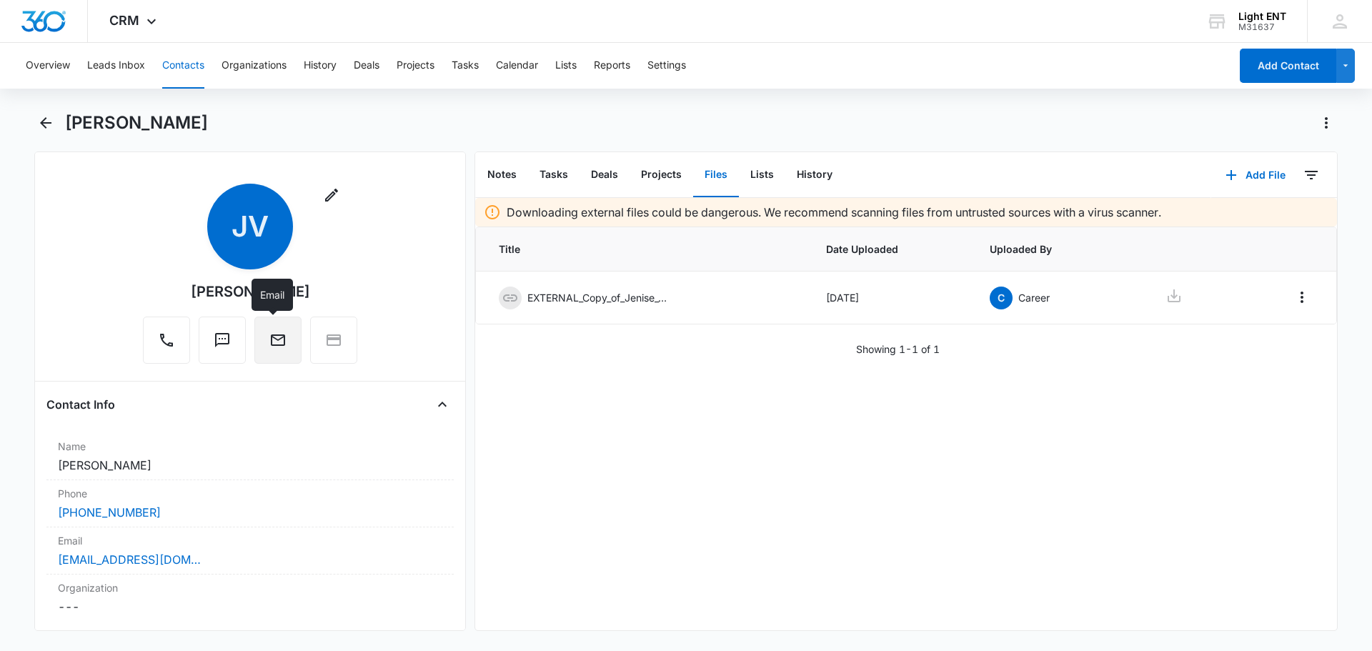
click at [269, 342] on icon "Email" at bounding box center [277, 339] width 17 height 17
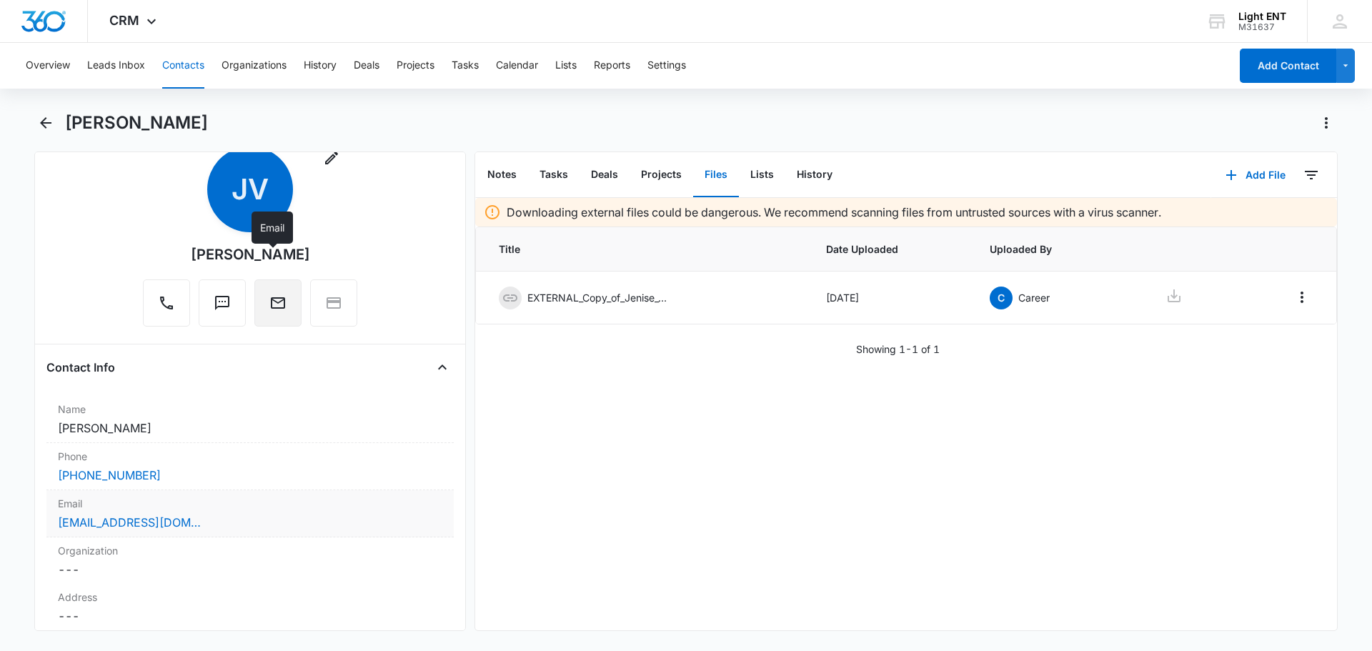
scroll to position [143, 0]
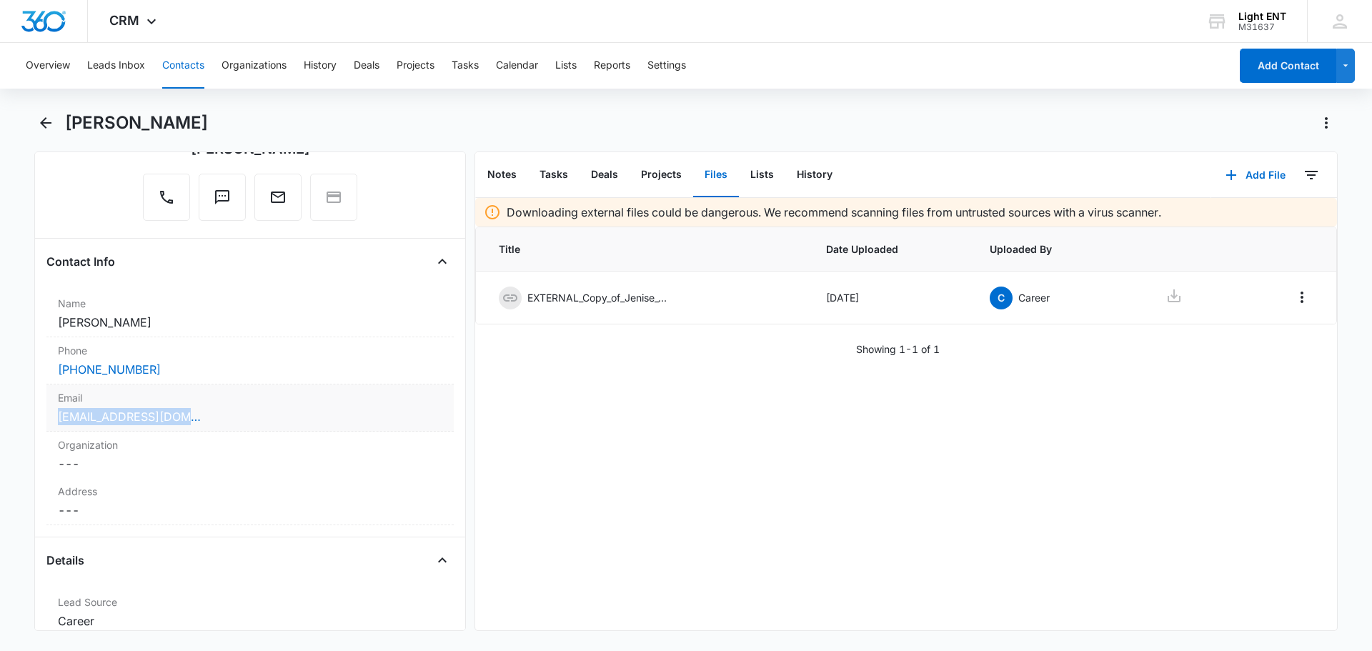
drag, startPoint x: 45, startPoint y: 417, endPoint x: 264, endPoint y: 421, distance: 218.6
click at [264, 421] on div "Remove [PERSON_NAME] [PERSON_NAME] Contact Info Name Cancel Save Changes [PERSO…" at bounding box center [249, 390] width 431 height 479
click at [386, 547] on div "Remove [PERSON_NAME] [PERSON_NAME] Contact Info Name Cancel Save Changes [PERSO…" at bounding box center [249, 390] width 431 height 479
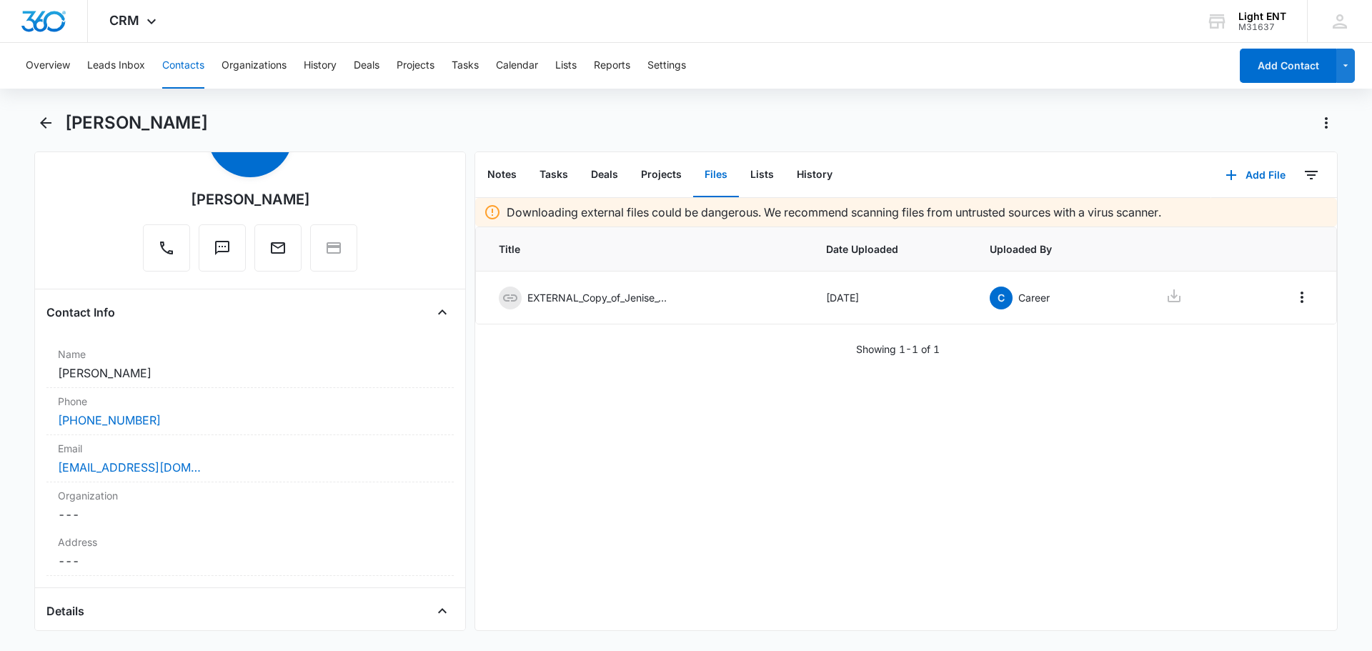
scroll to position [89, 0]
